Goal: Obtain resource: Obtain resource

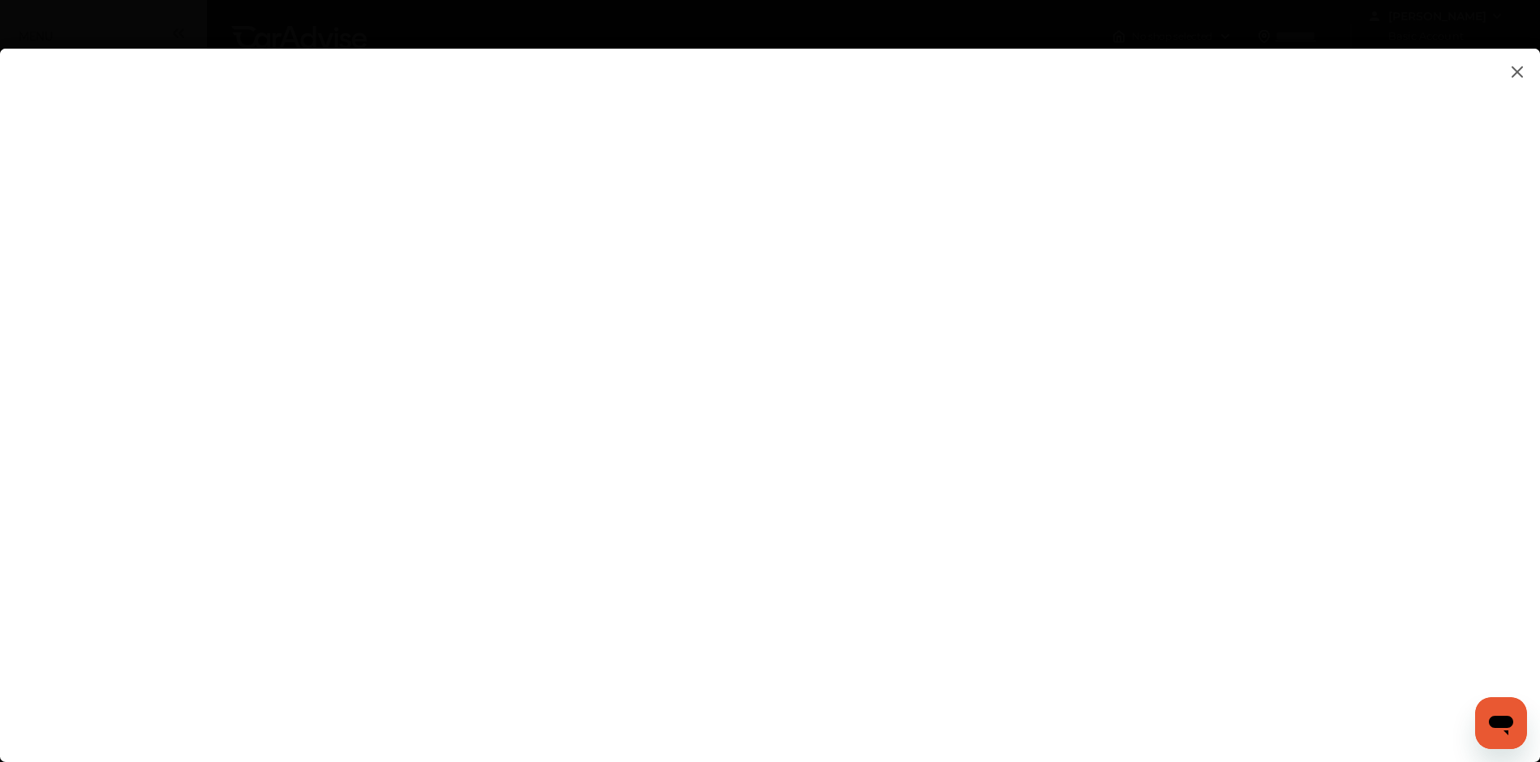
click at [287, 100] on flutter-view at bounding box center [770, 389] width 1540 height 681
click at [1511, 75] on img at bounding box center [1516, 72] width 19 height 20
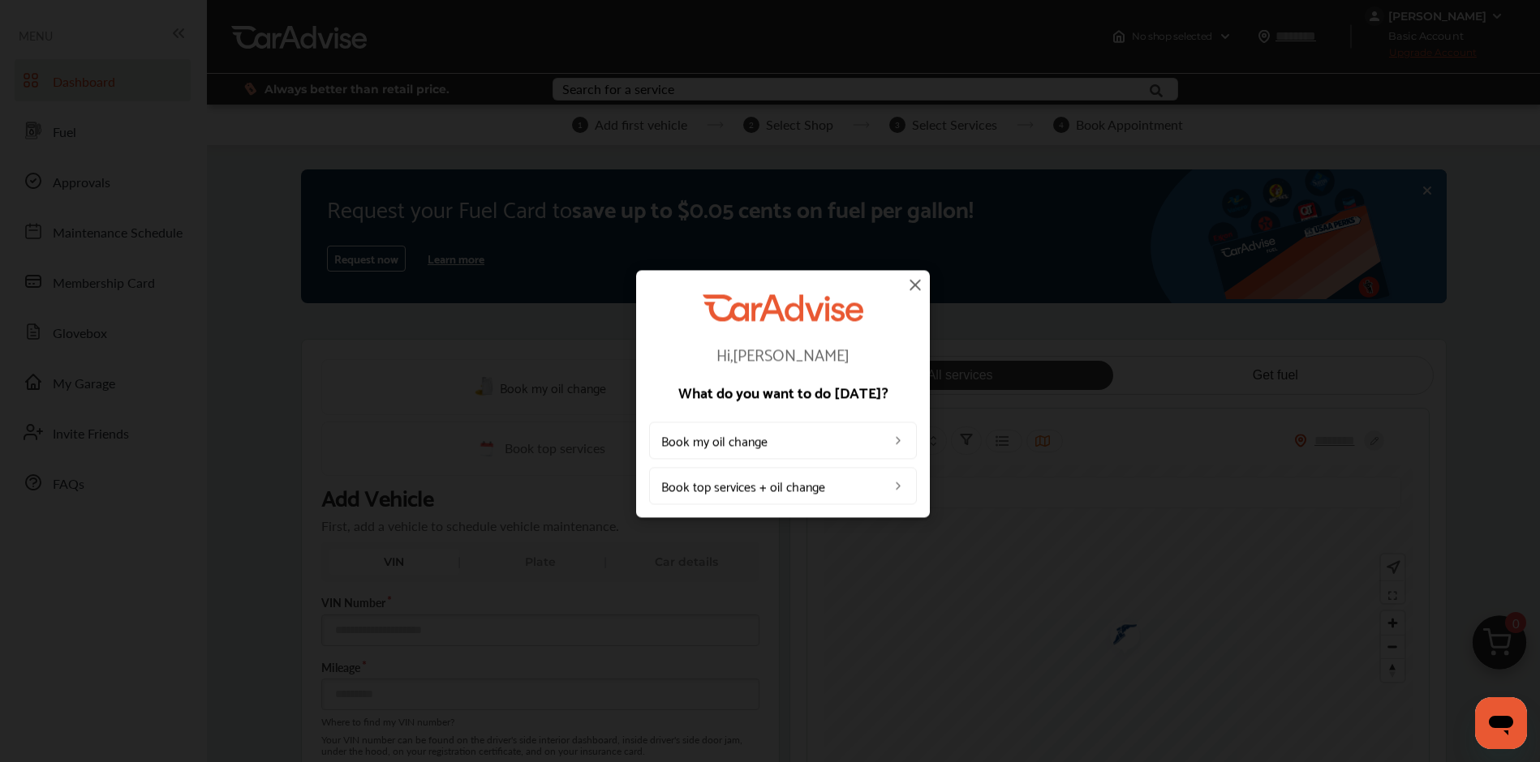
click at [913, 288] on img at bounding box center [914, 284] width 19 height 19
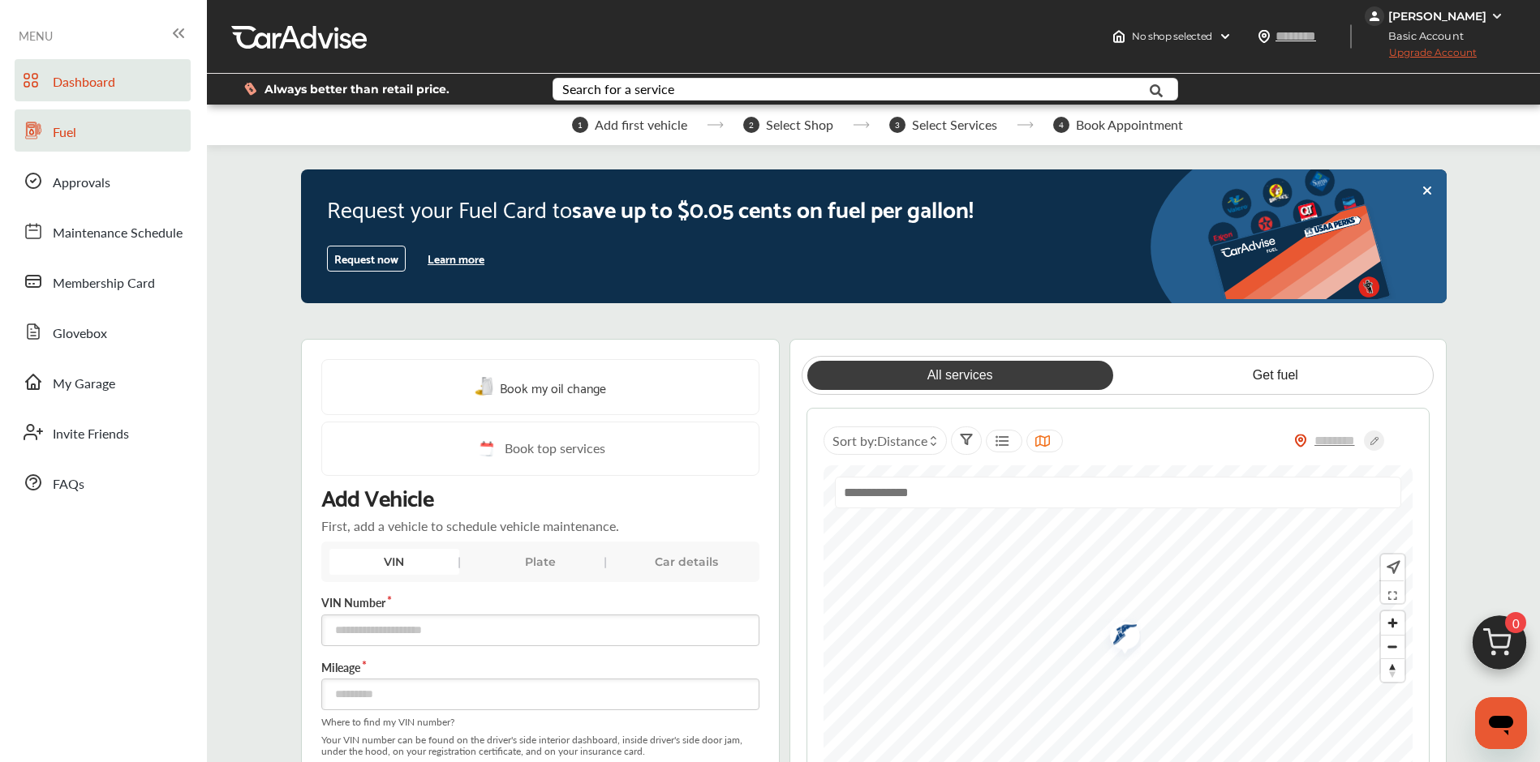
click at [71, 138] on span "Fuel" at bounding box center [65, 132] width 24 height 21
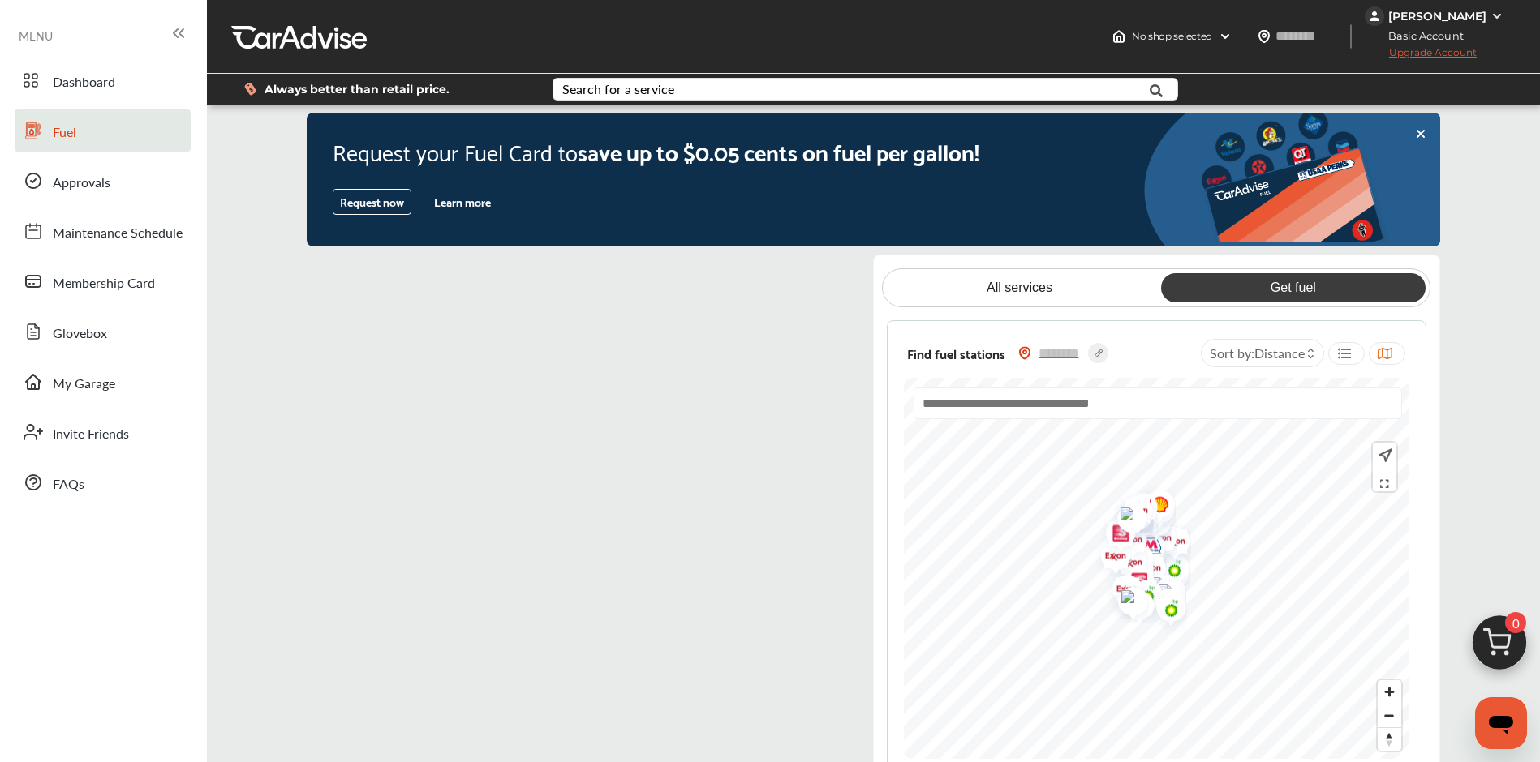
scroll to position [46, 0]
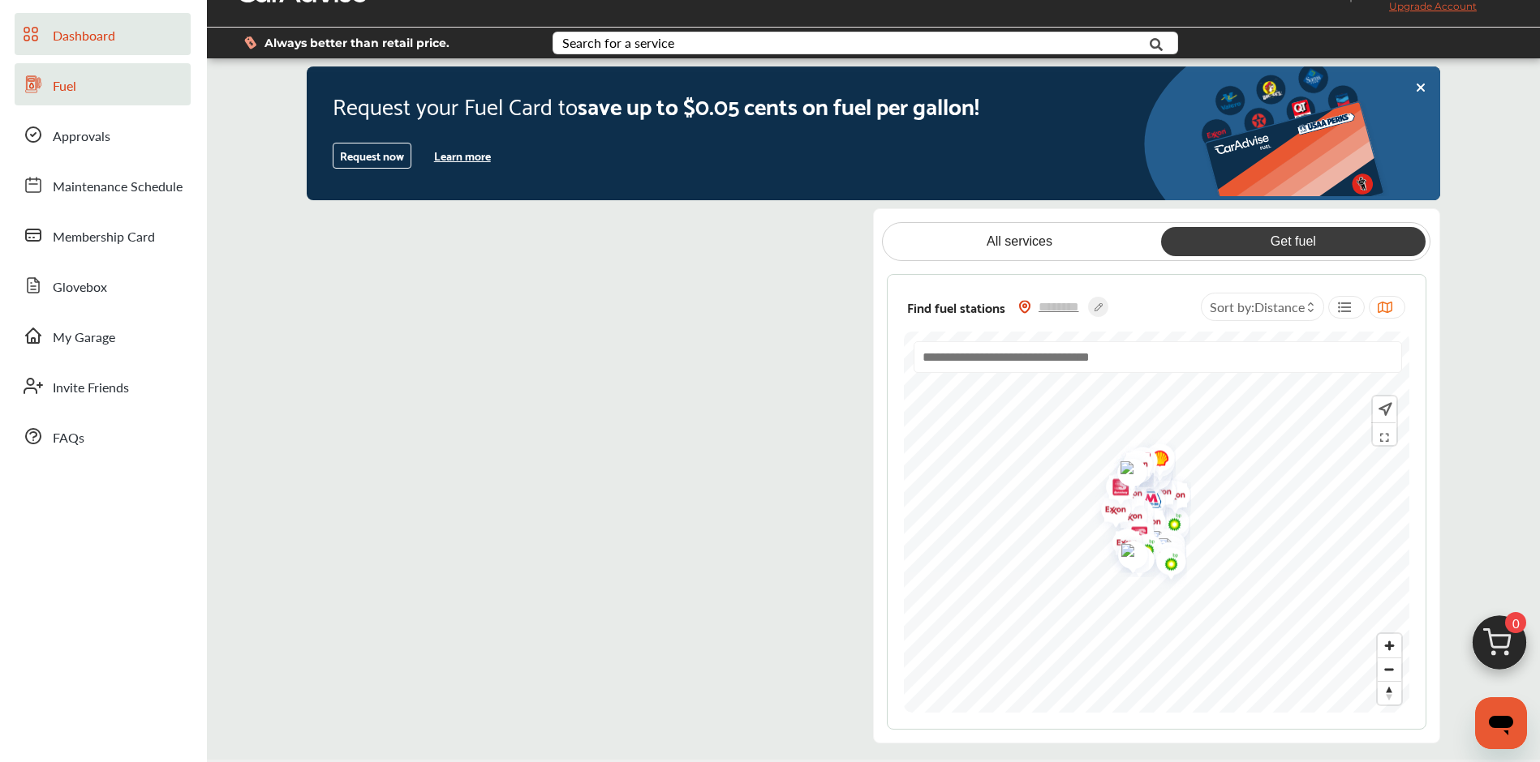
click at [41, 44] on div at bounding box center [33, 38] width 19 height 28
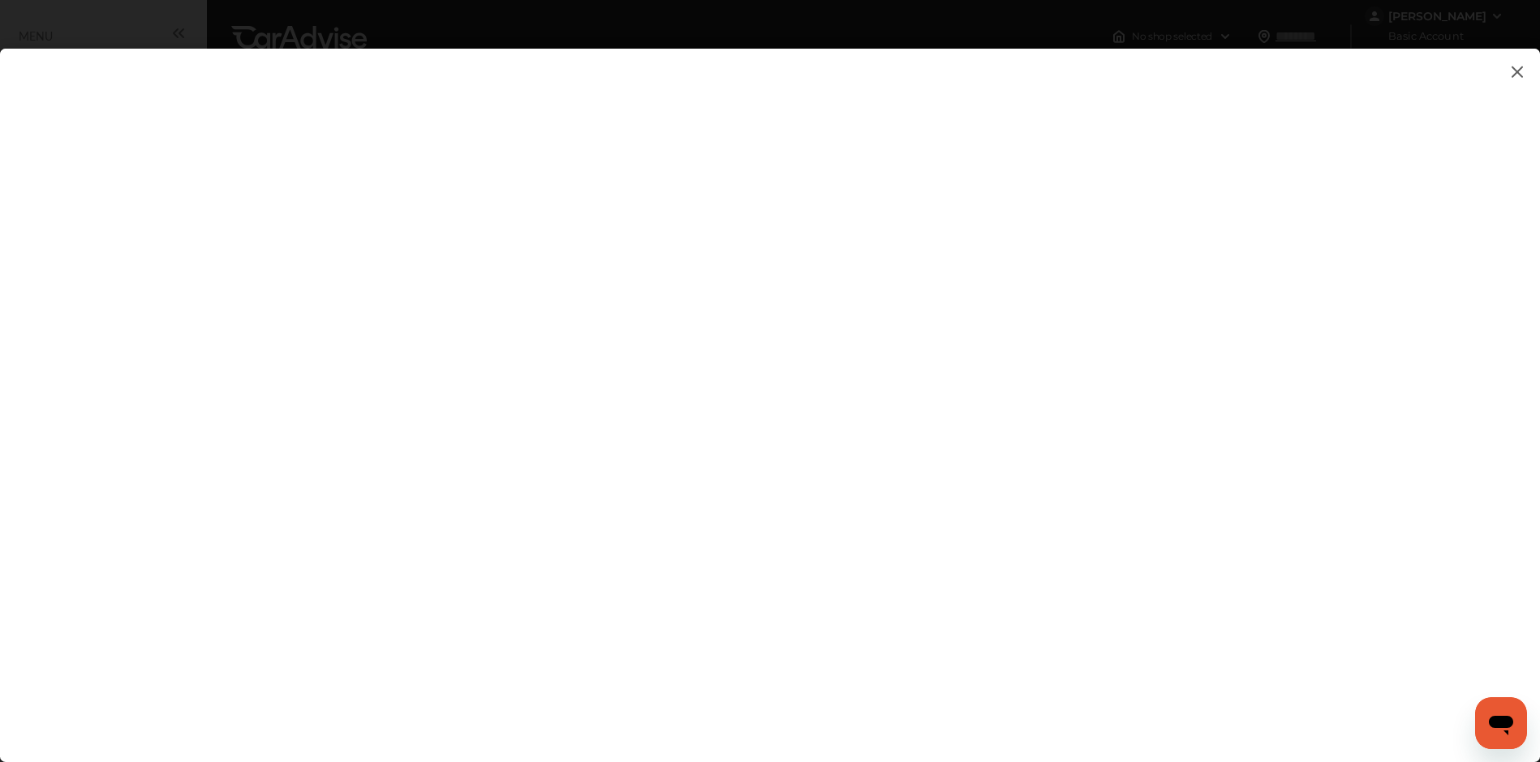
click at [1522, 67] on img at bounding box center [1516, 72] width 19 height 20
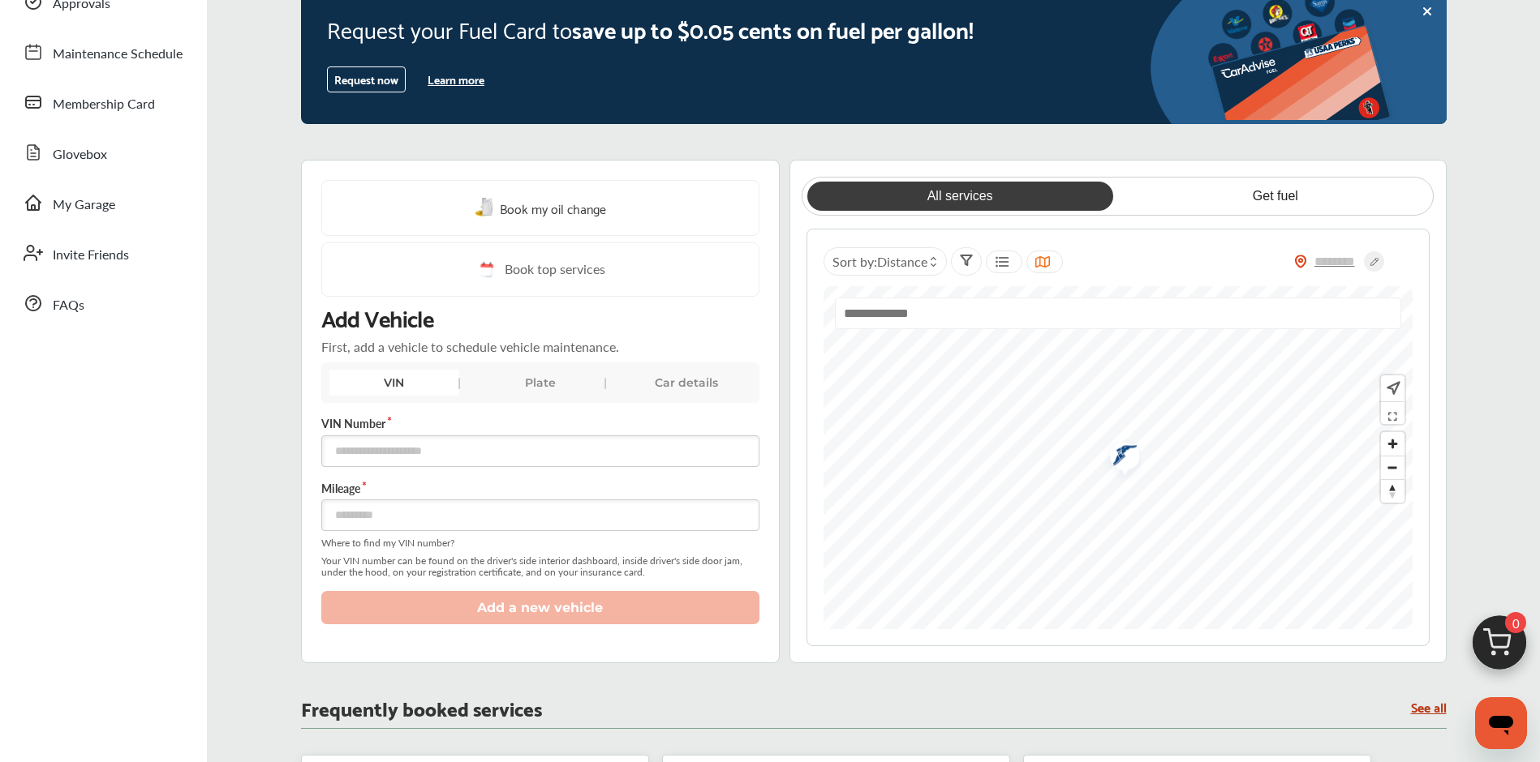
scroll to position [114, 0]
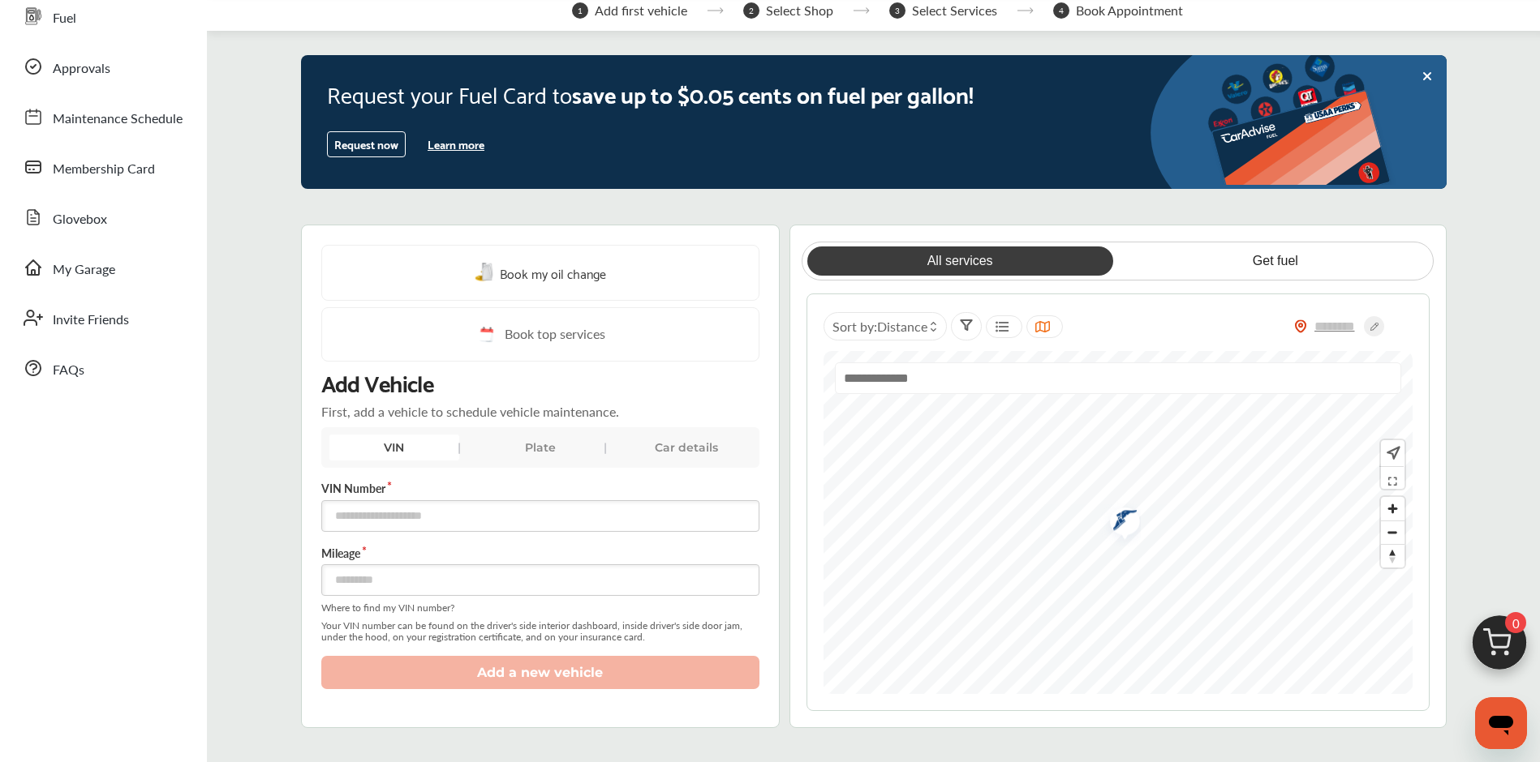
click at [454, 143] on button "Learn more" at bounding box center [456, 144] width 70 height 24
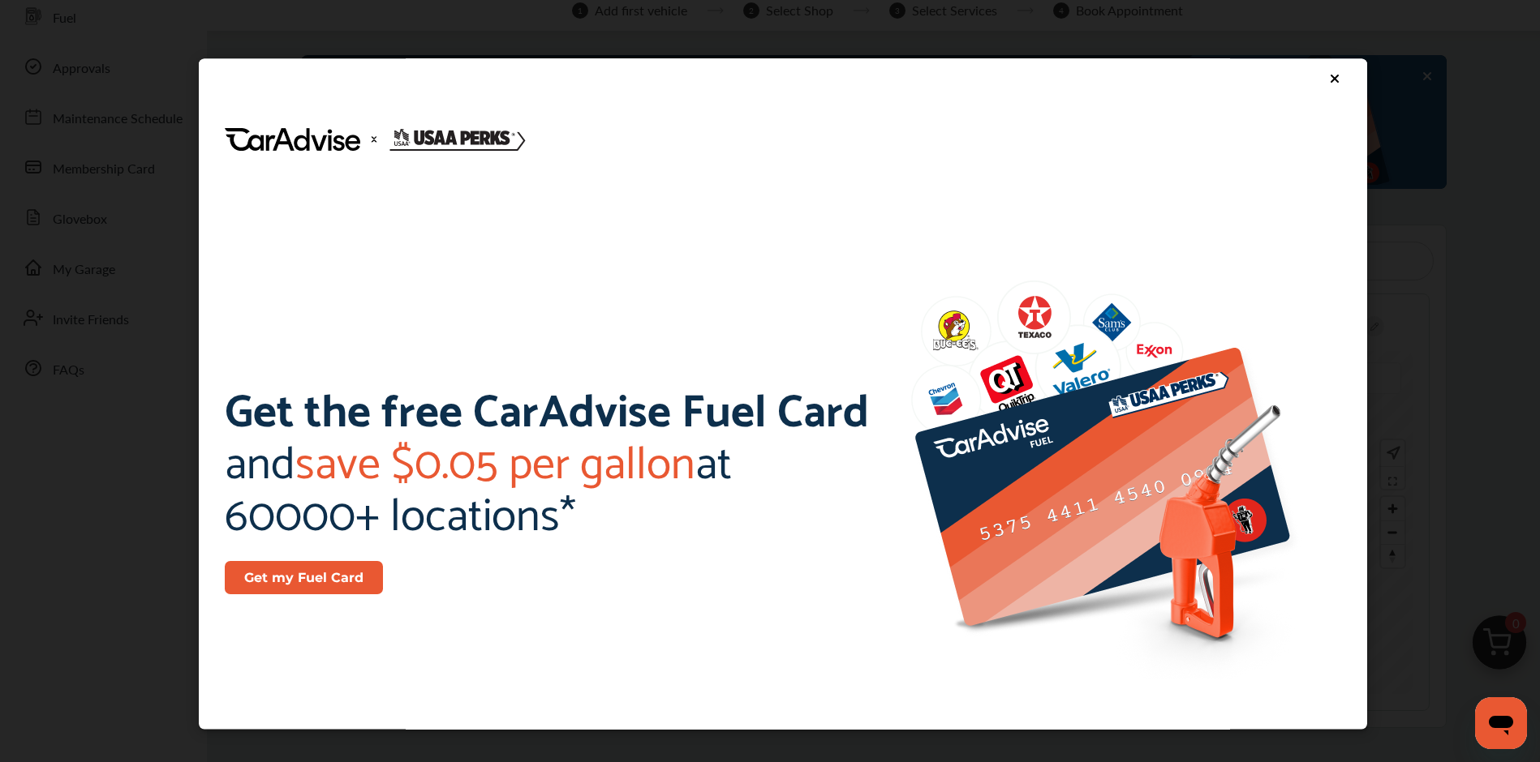
click at [1331, 77] on icon at bounding box center [1334, 78] width 6 height 6
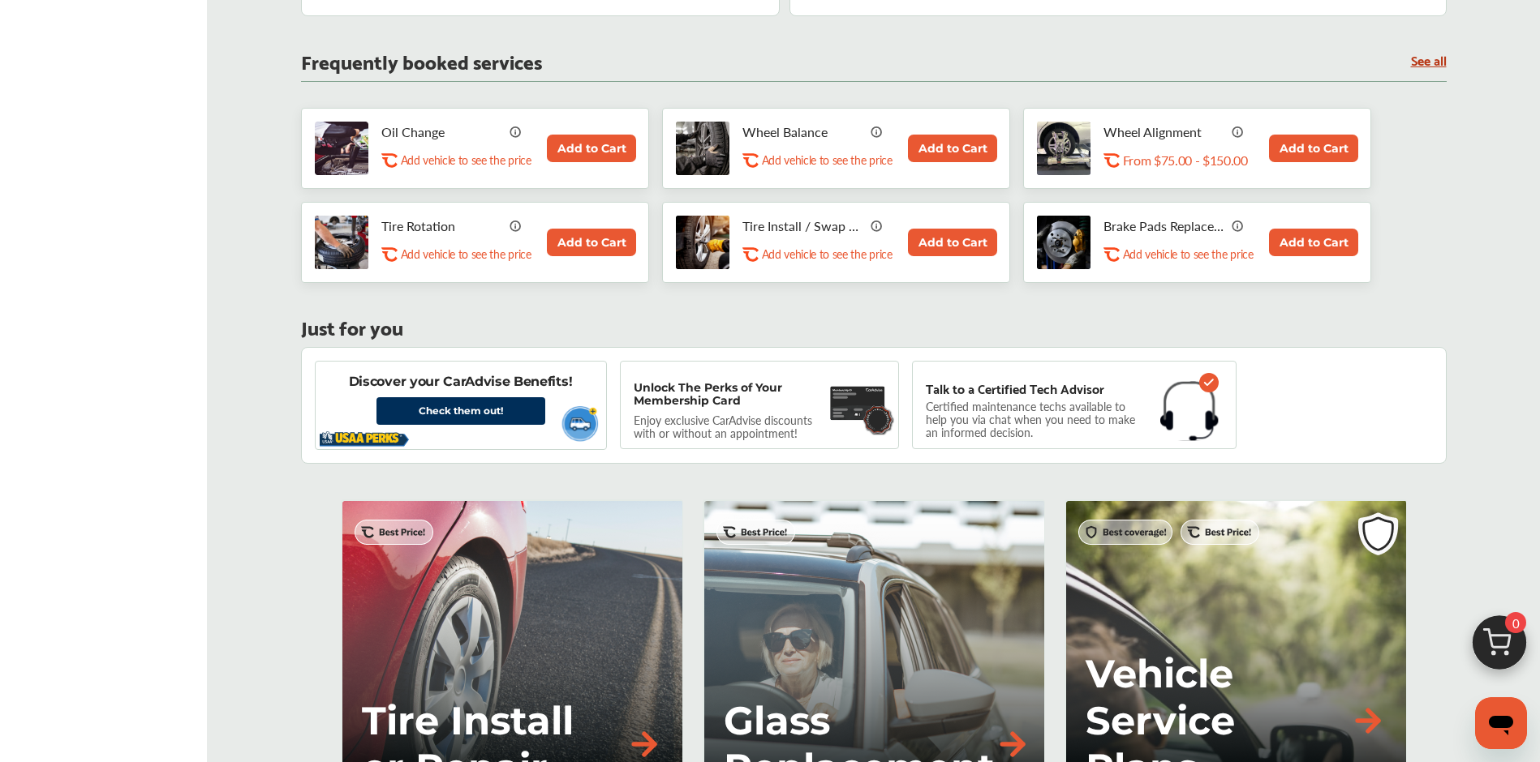
scroll to position [830, 0]
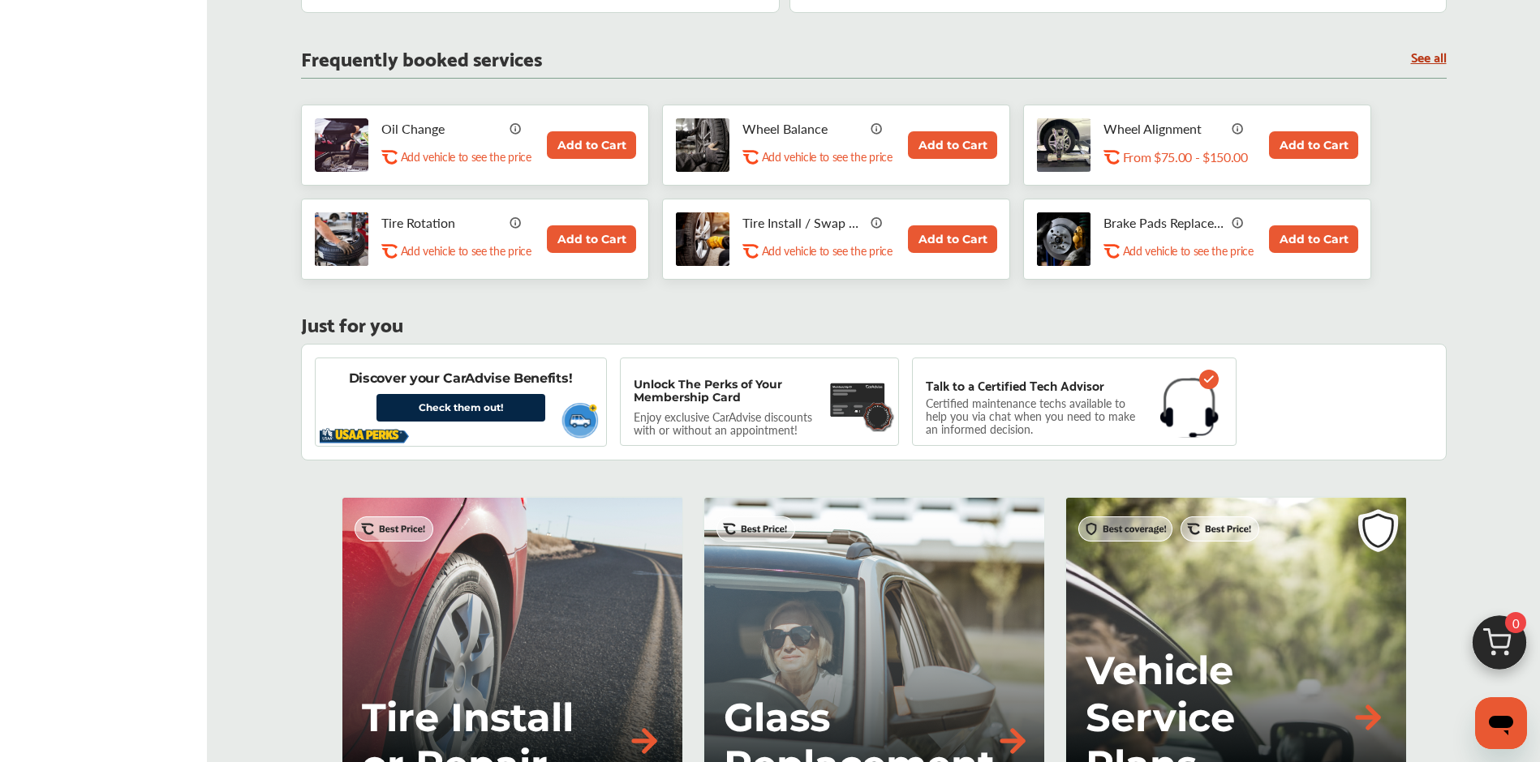
click at [435, 410] on link "Check them out!" at bounding box center [460, 408] width 169 height 28
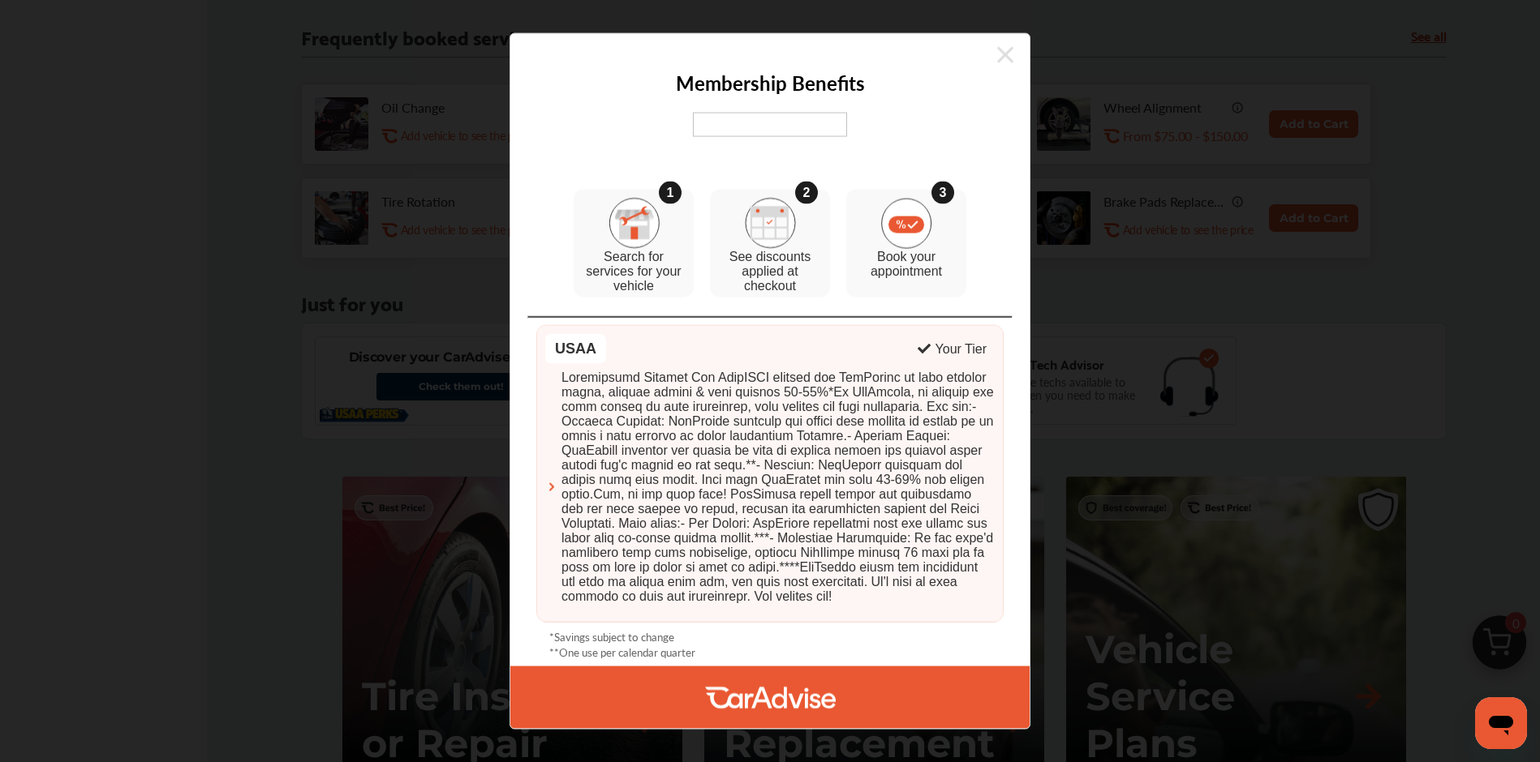
scroll to position [891, 0]
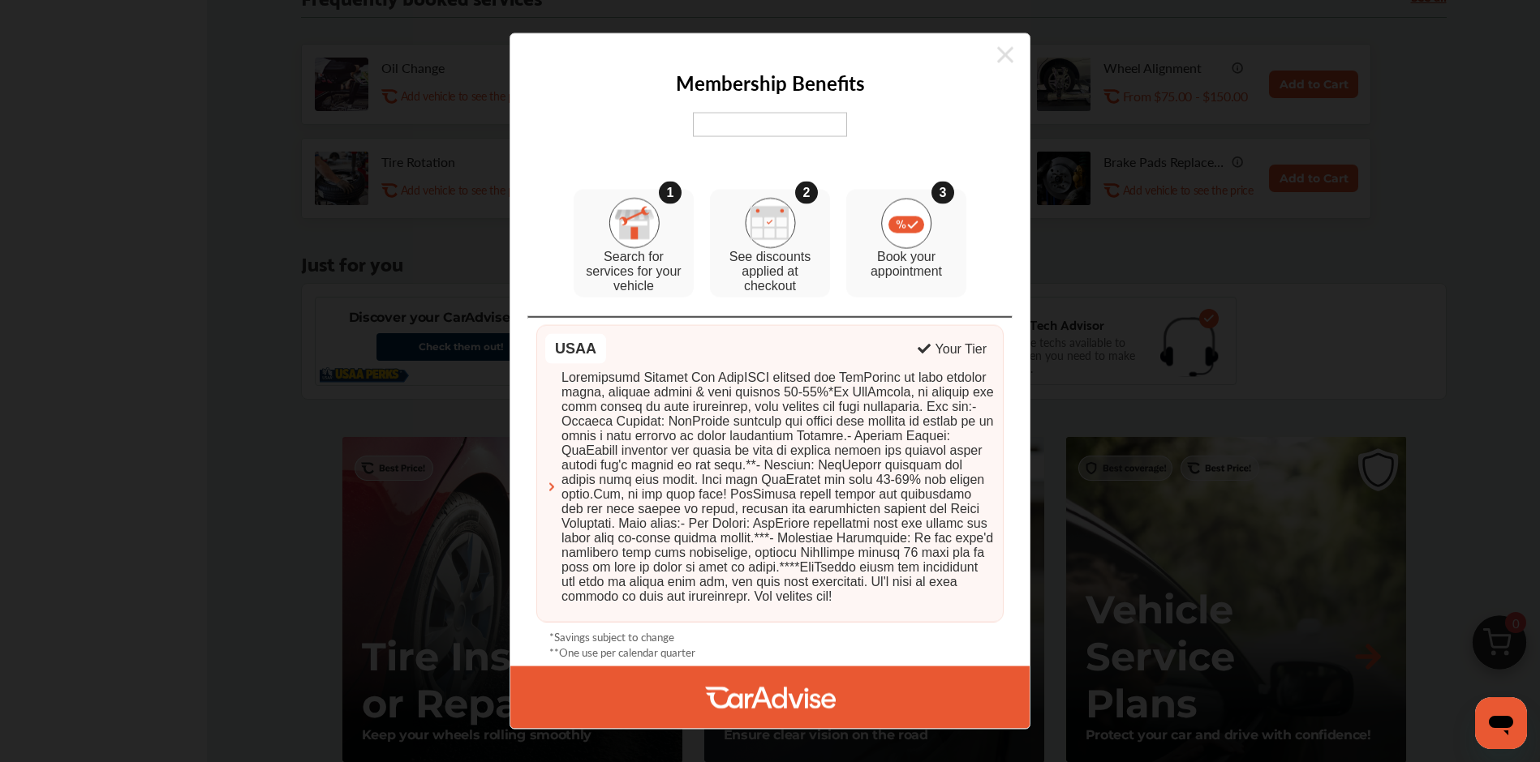
click at [1007, 48] on icon at bounding box center [1005, 55] width 16 height 16
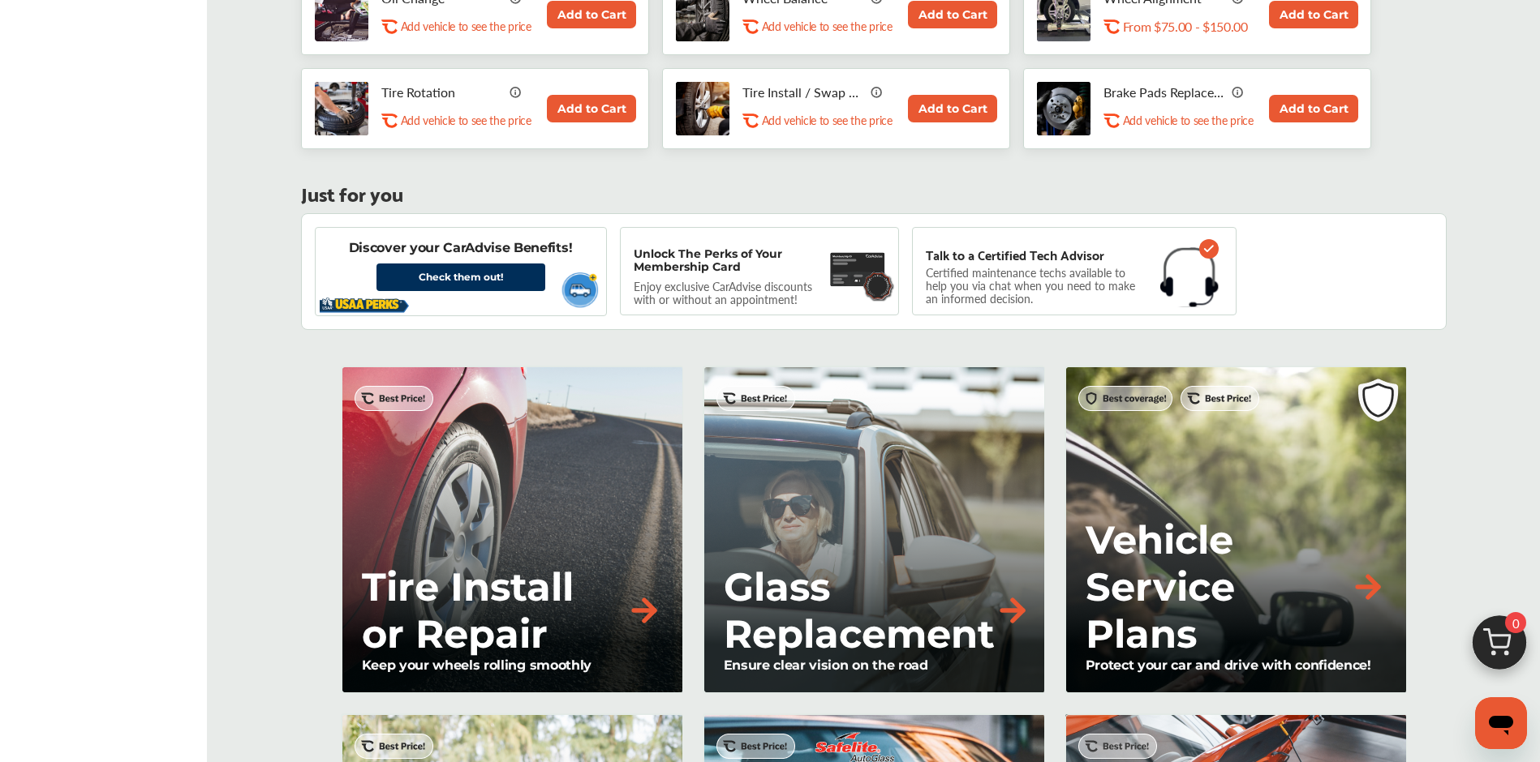
scroll to position [724, 0]
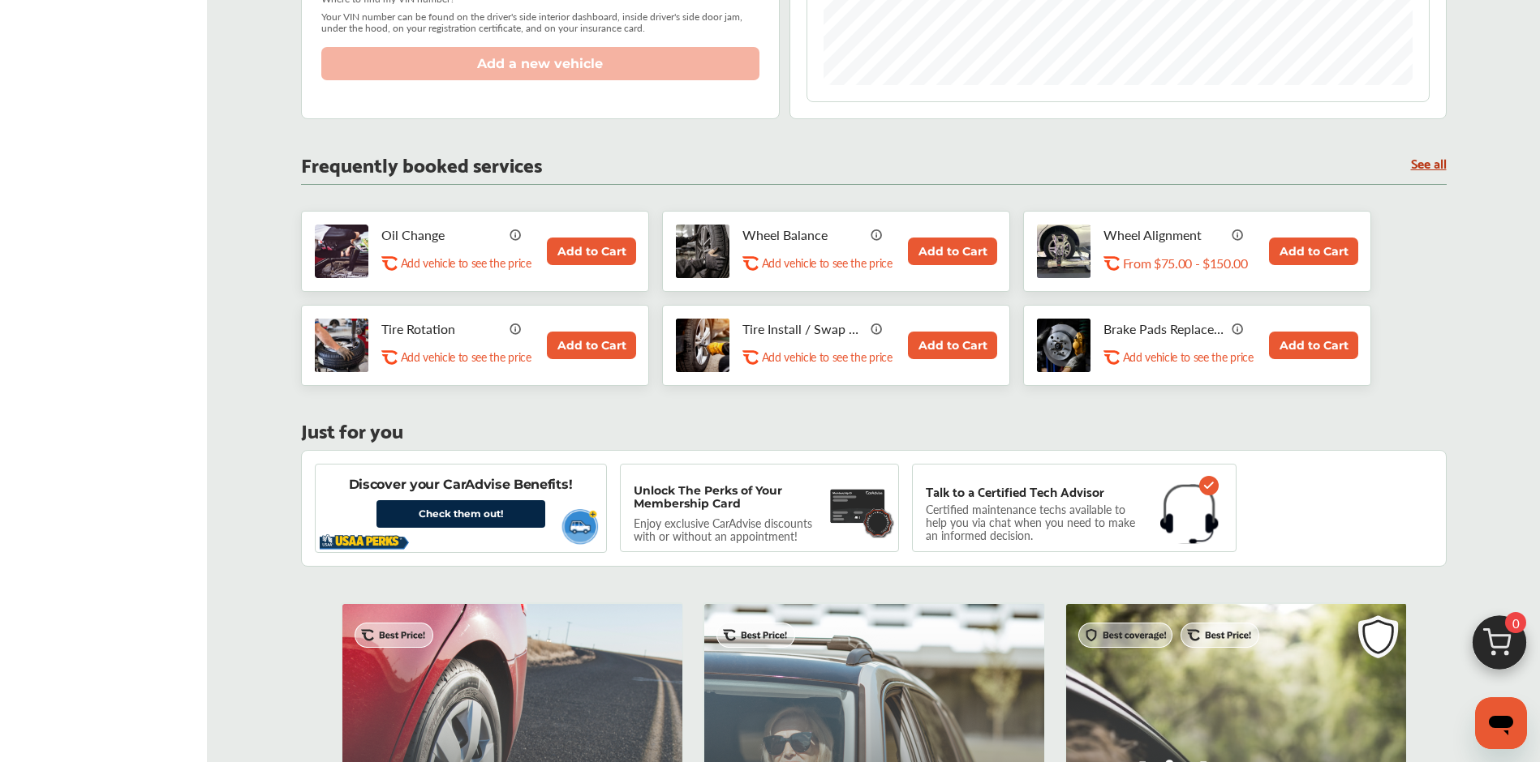
click at [444, 517] on link "Check them out!" at bounding box center [460, 514] width 169 height 28
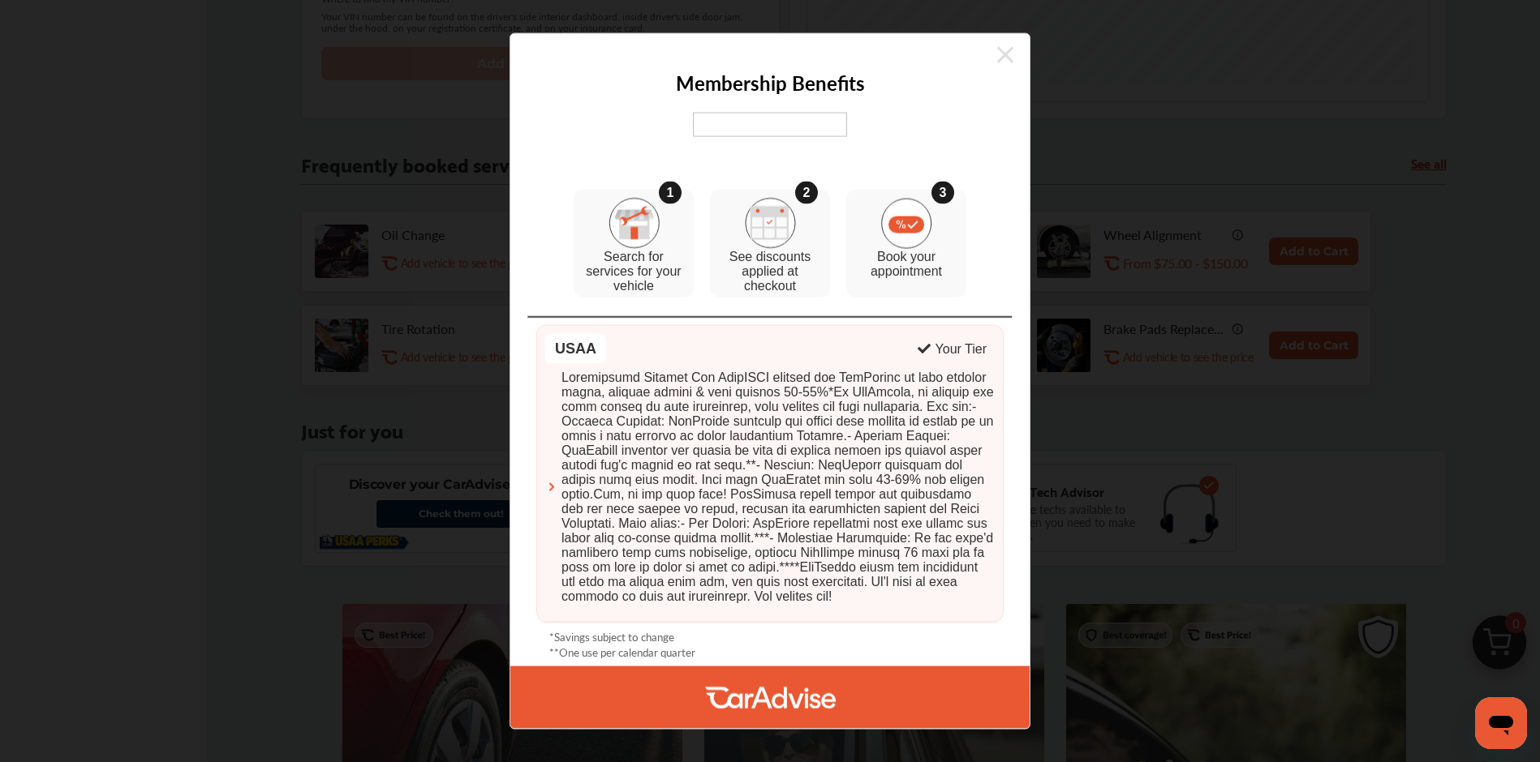
click at [1002, 49] on icon at bounding box center [1005, 55] width 16 height 16
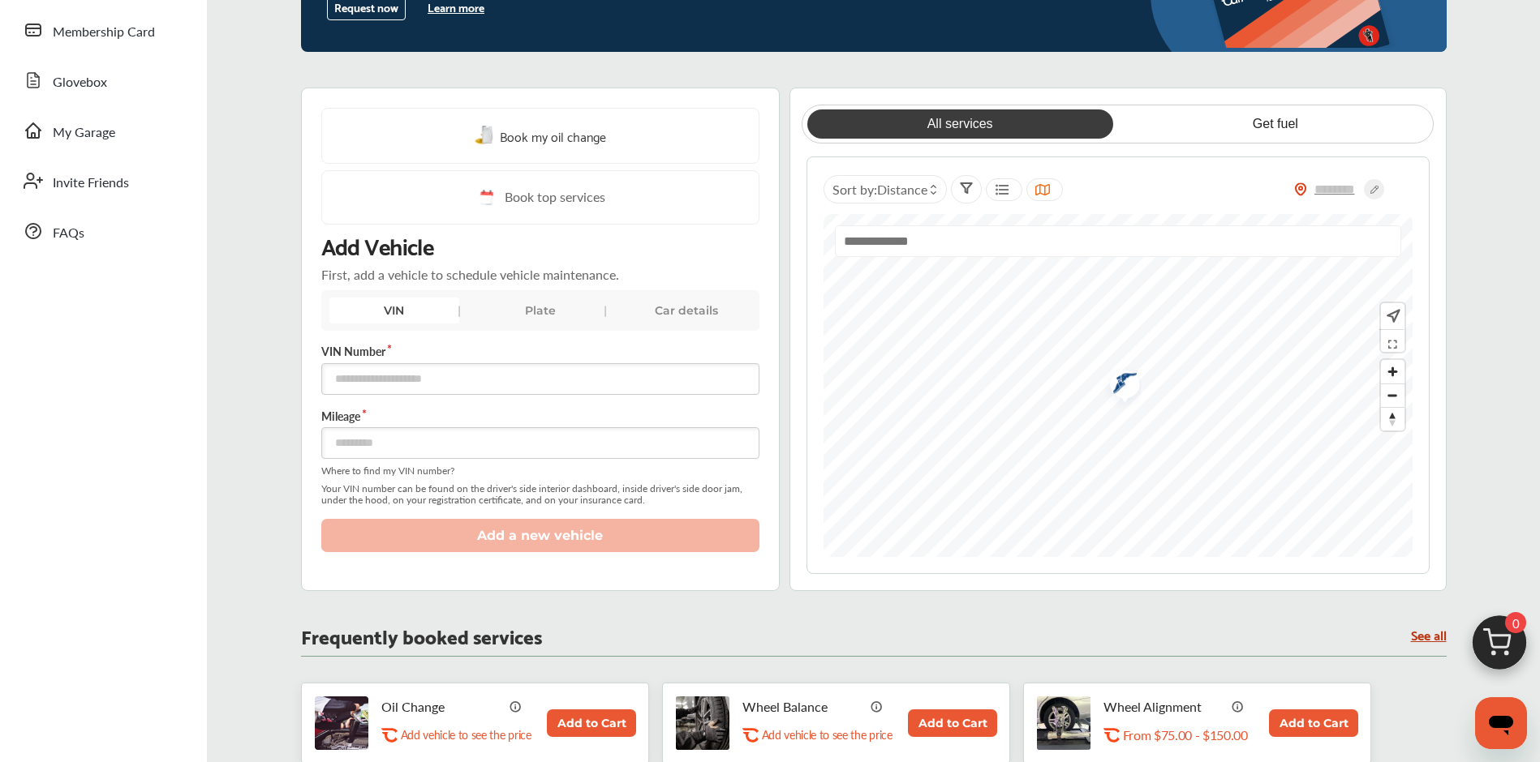
scroll to position [705, 0]
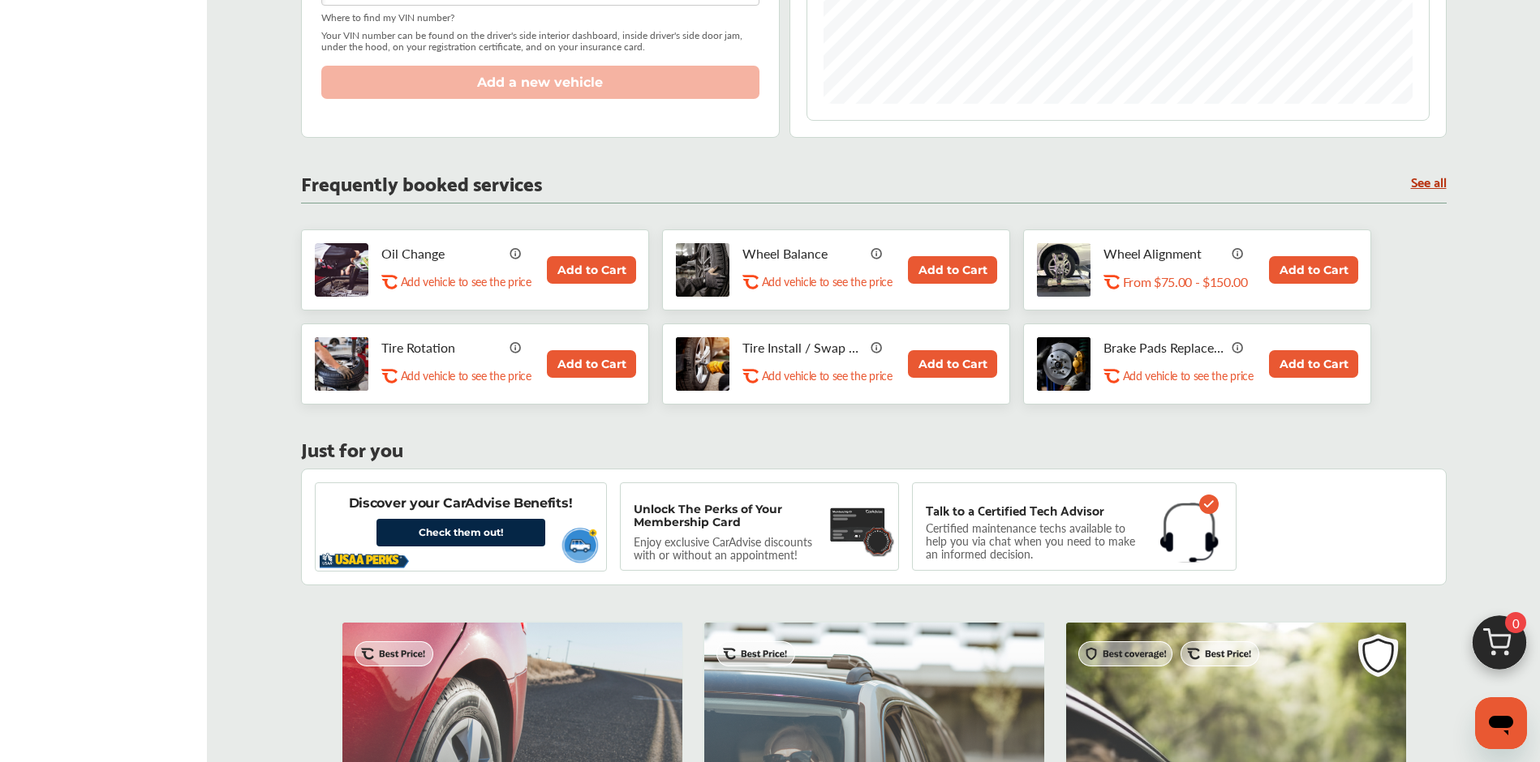
click at [483, 535] on link "Check them out!" at bounding box center [460, 533] width 169 height 28
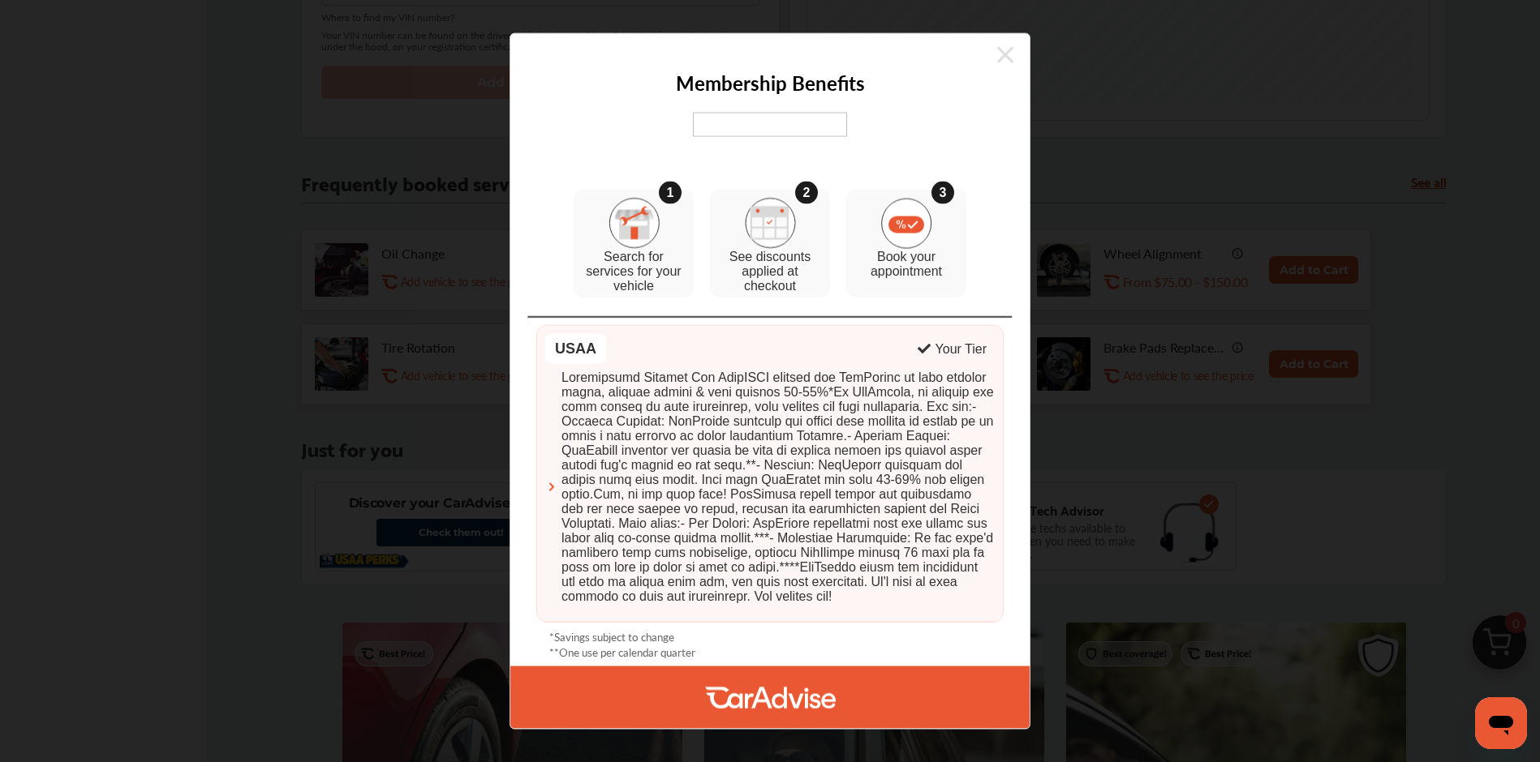
scroll to position [907, 0]
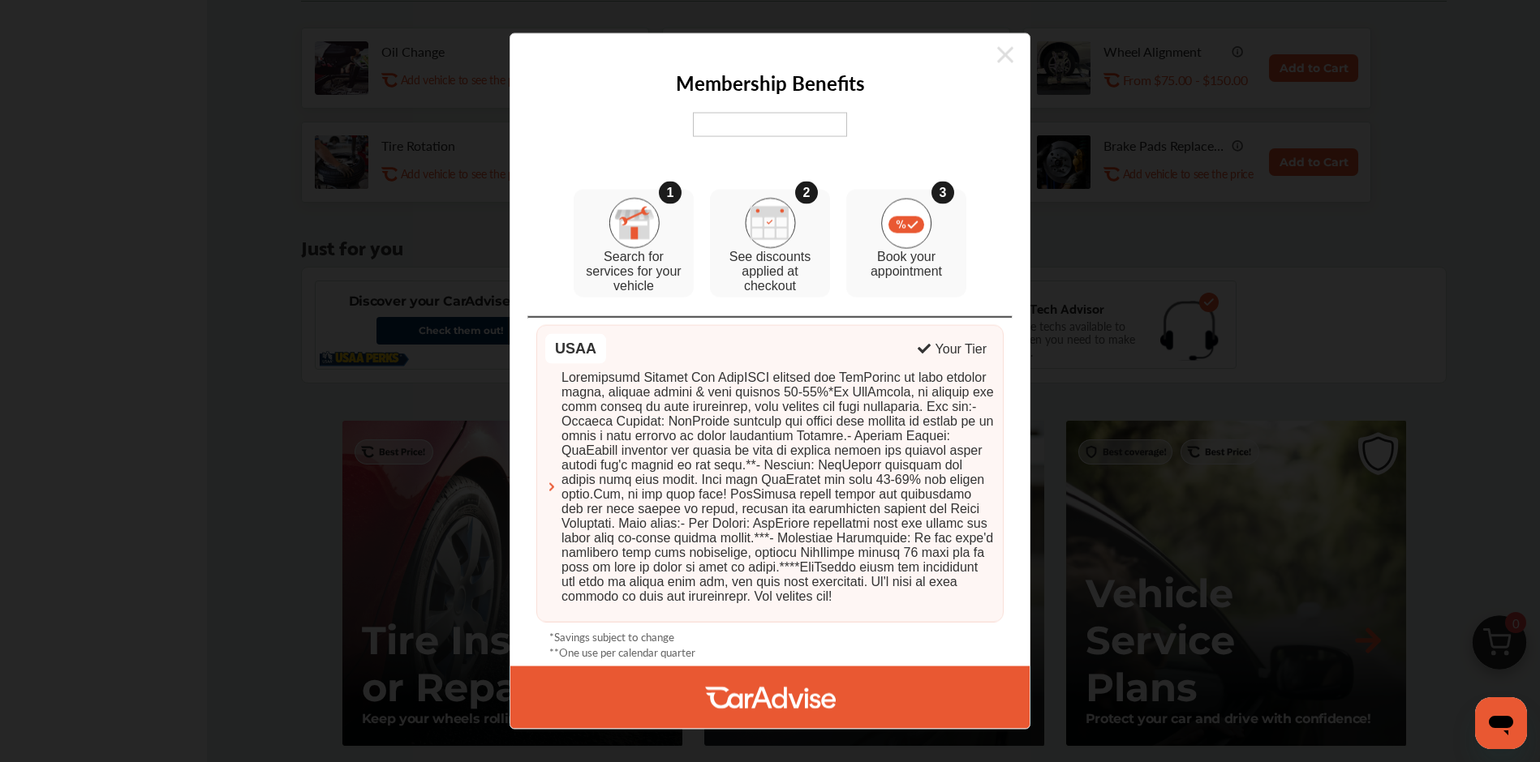
click at [730, 391] on span at bounding box center [777, 487] width 433 height 234
click at [772, 249] on p "See discounts applied at checkout" at bounding box center [770, 271] width 104 height 44
click at [1003, 48] on icon at bounding box center [1005, 55] width 16 height 16
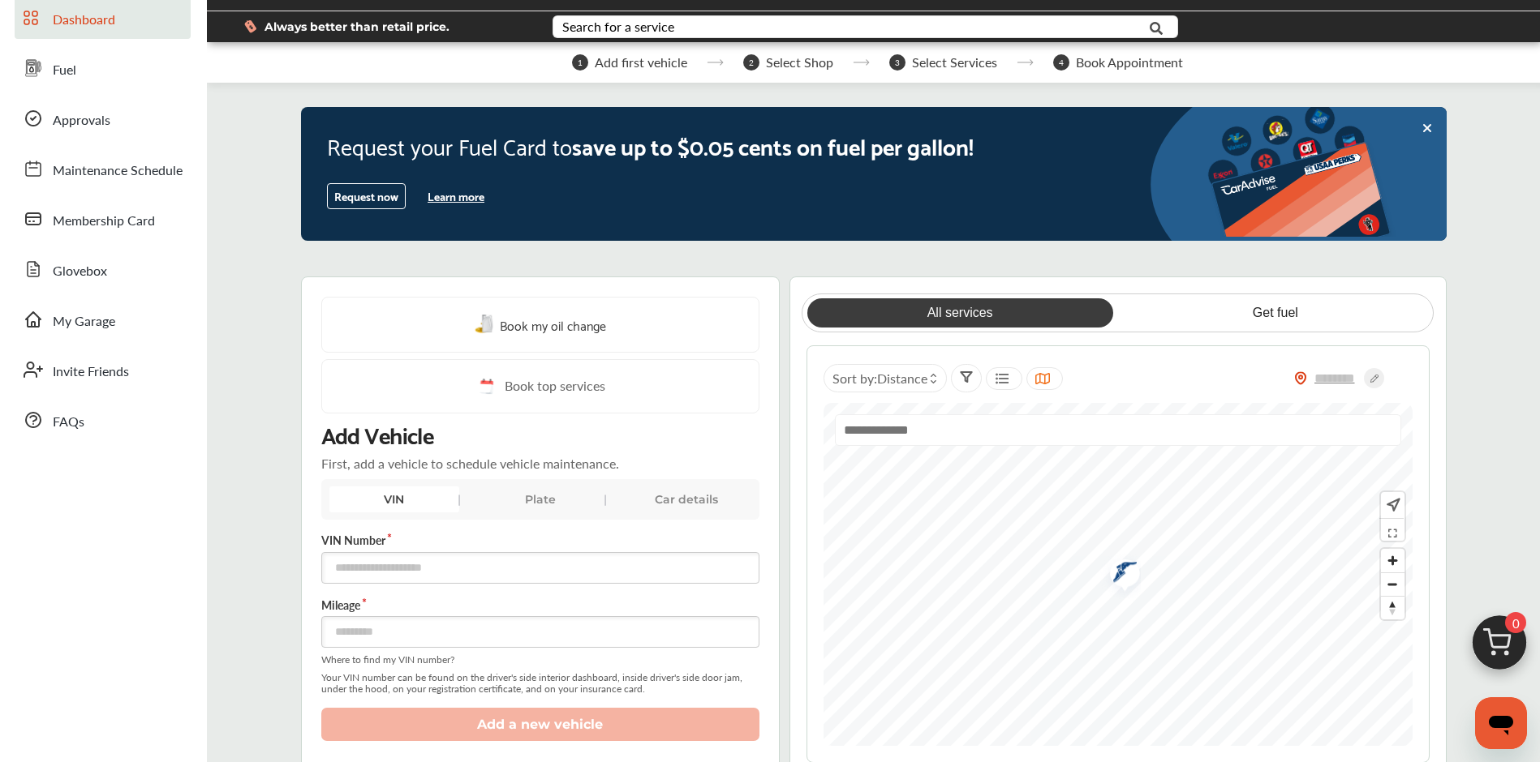
scroll to position [0, 0]
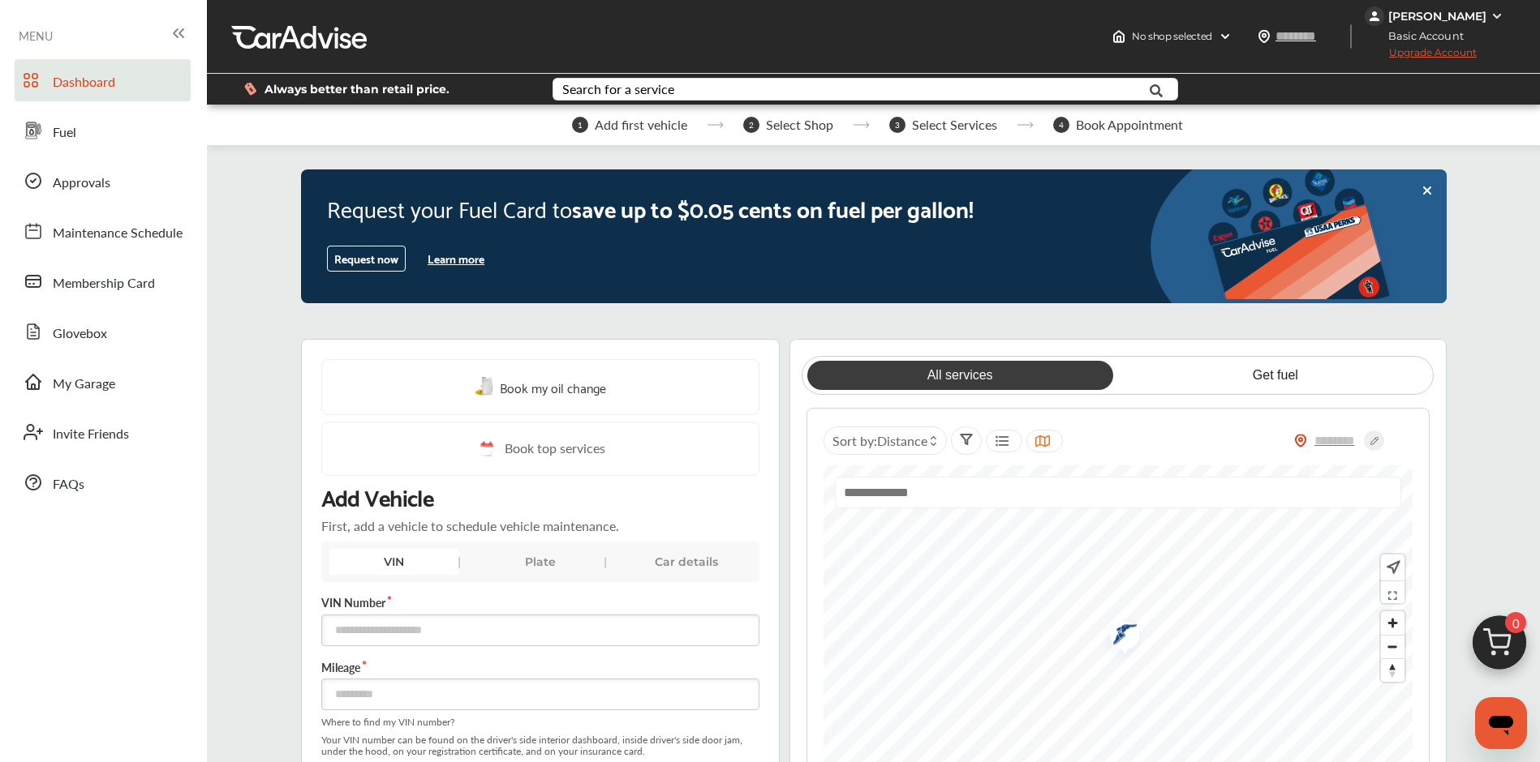
click at [329, 269] on button "Request now" at bounding box center [366, 259] width 79 height 26
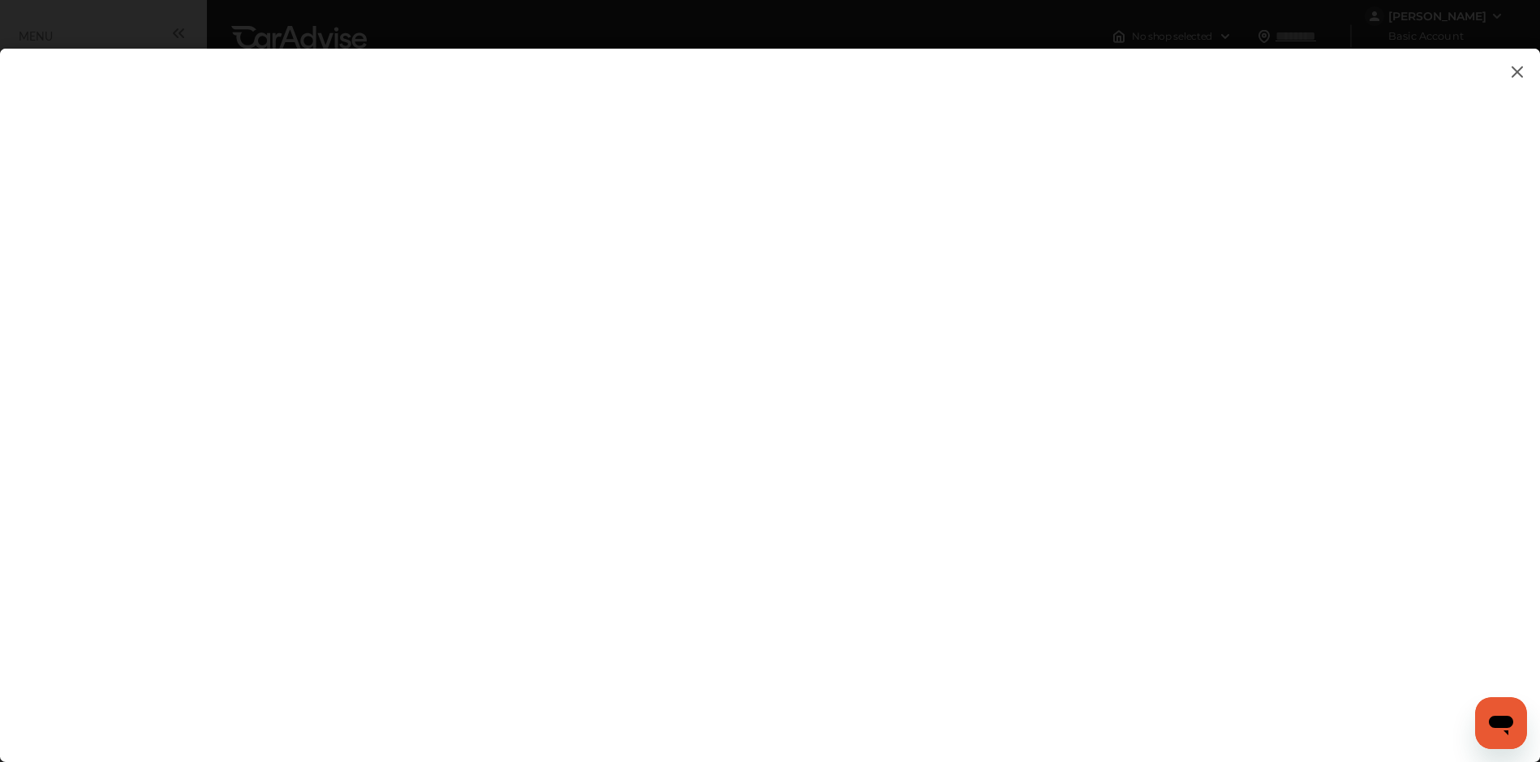
click at [1283, 213] on flutter-view at bounding box center [770, 389] width 1540 height 681
click at [1280, 221] on flutter-view at bounding box center [770, 389] width 1540 height 681
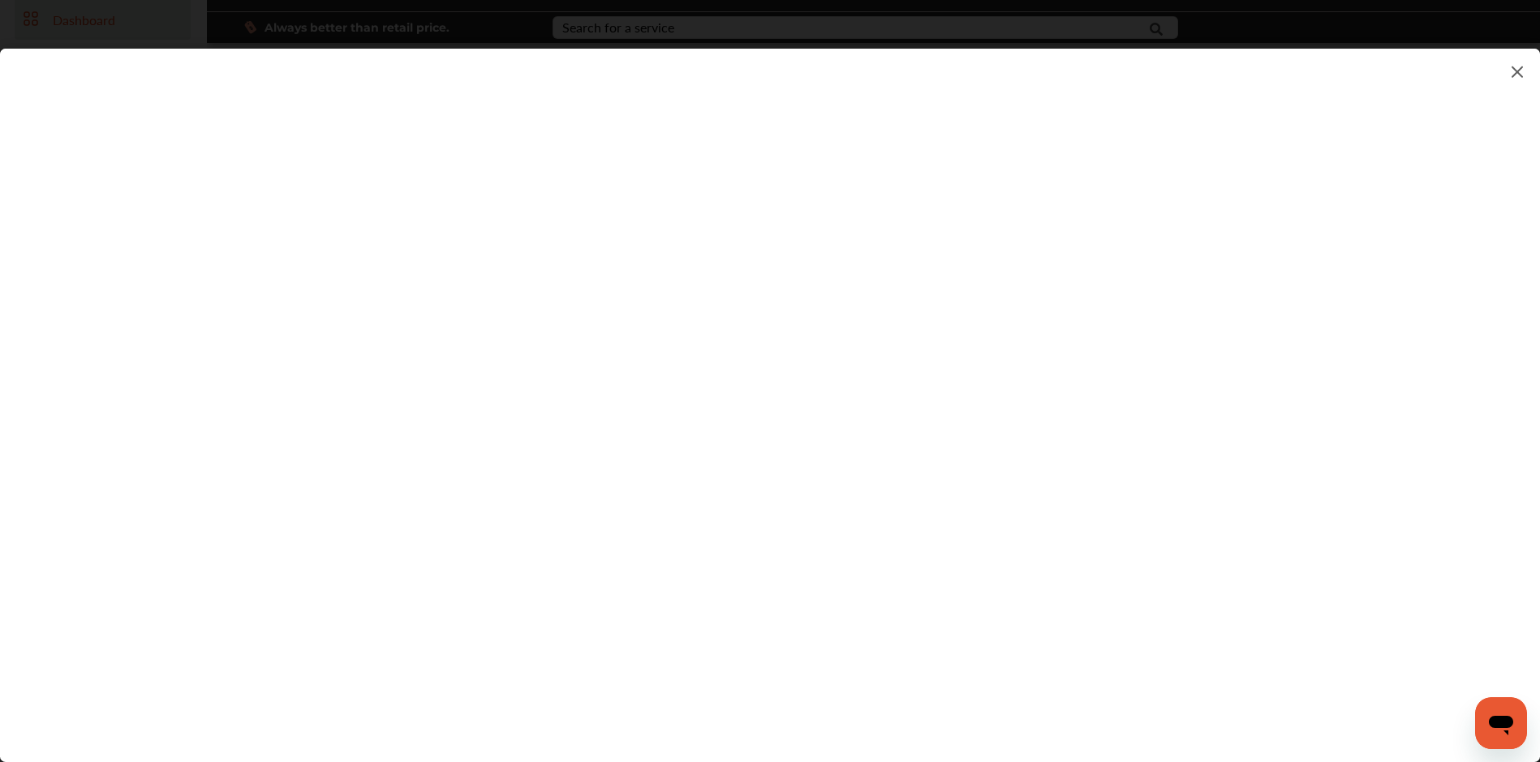
click at [1279, 456] on flutter-view at bounding box center [770, 389] width 1540 height 681
click at [1394, 440] on flutter-view at bounding box center [770, 389] width 1540 height 681
